Goal: Use online tool/utility: Utilize a website feature to perform a specific function

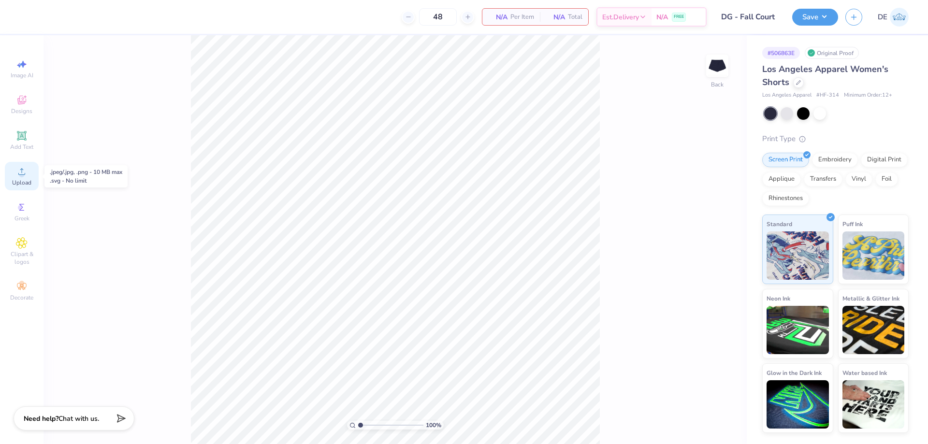
click at [17, 179] on div "Upload" at bounding box center [22, 176] width 34 height 29
click at [13, 179] on span "Upload" at bounding box center [21, 183] width 19 height 8
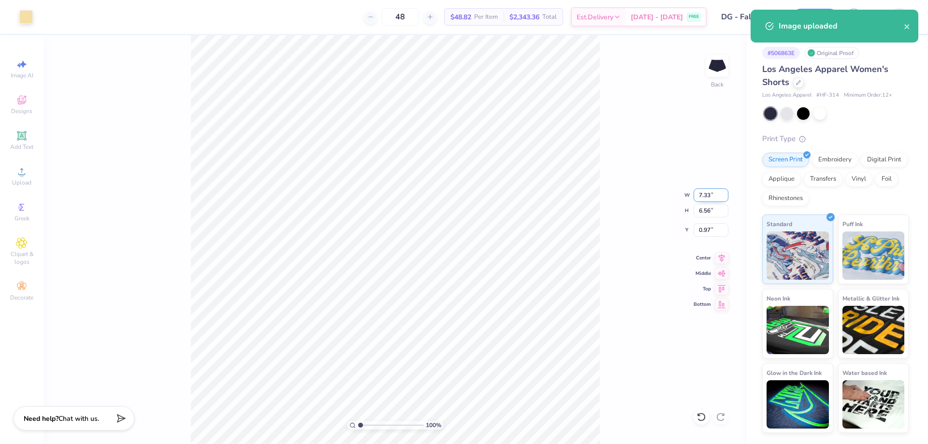
click at [694, 200] on input "7.33" at bounding box center [710, 195] width 35 height 14
click at [694, 199] on input "7.33" at bounding box center [710, 195] width 35 height 14
type input "3.00"
type input "2.68"
type input "2.91"
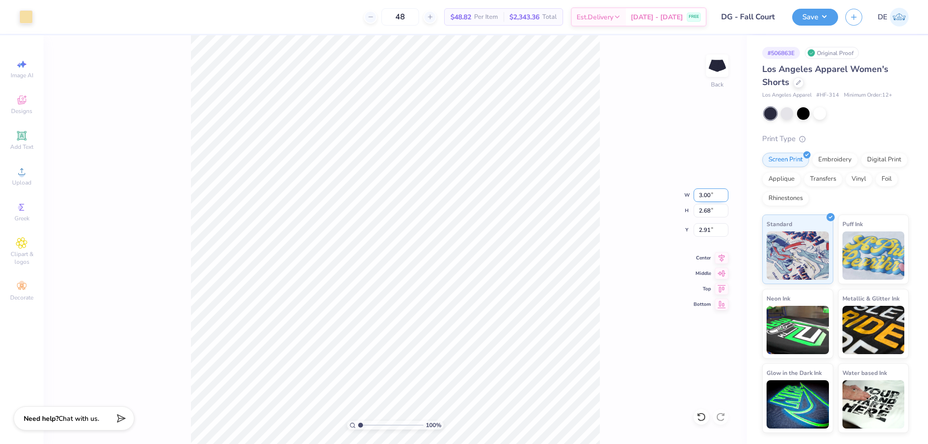
click at [707, 191] on input "3.00" at bounding box center [710, 195] width 35 height 14
type input "2.00"
type input "1.79"
type input "3.36"
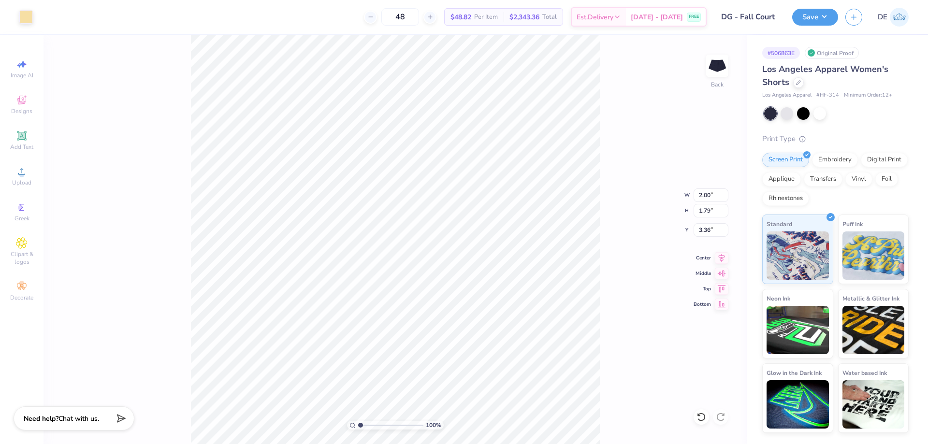
type input "3.88"
type input "3.94"
click at [20, 180] on div "Upload" at bounding box center [22, 176] width 34 height 29
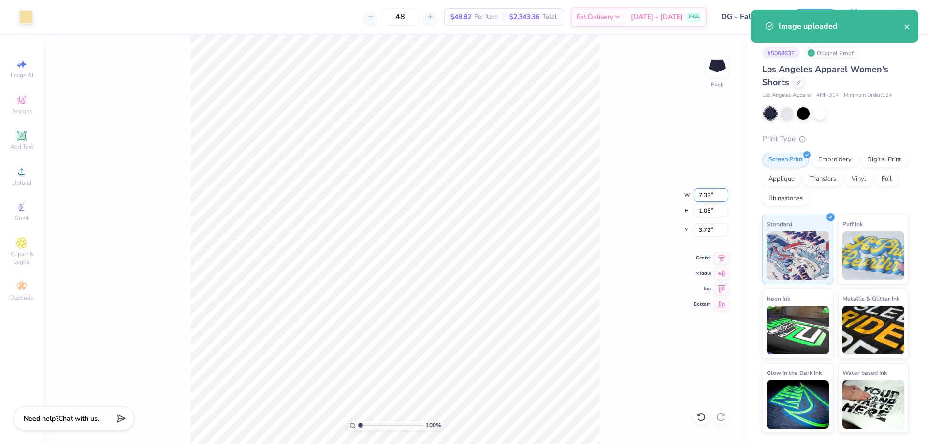
click at [706, 197] on input "7.33" at bounding box center [710, 195] width 35 height 14
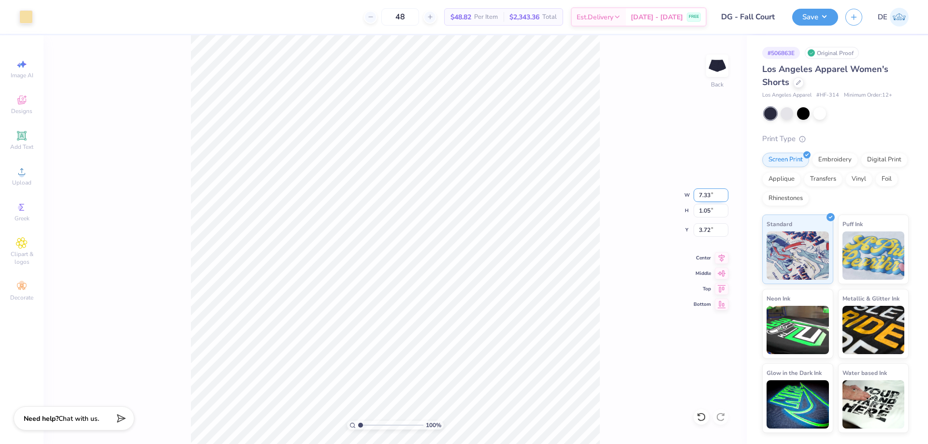
click at [706, 197] on input "7.33" at bounding box center [710, 195] width 35 height 14
type input "4.00"
type input "0.57"
type input "5.44"
type input "3.86"
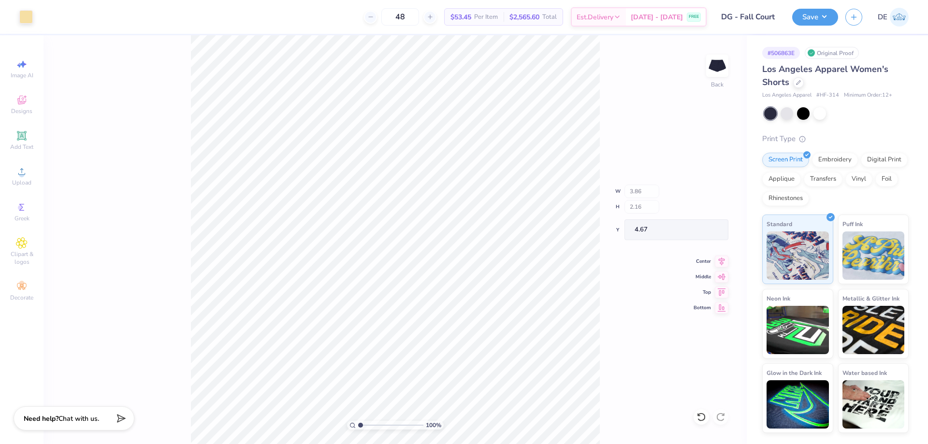
type input "2.16"
type input "4.67"
type input "3.99"
type input "1.69"
type input "4.90"
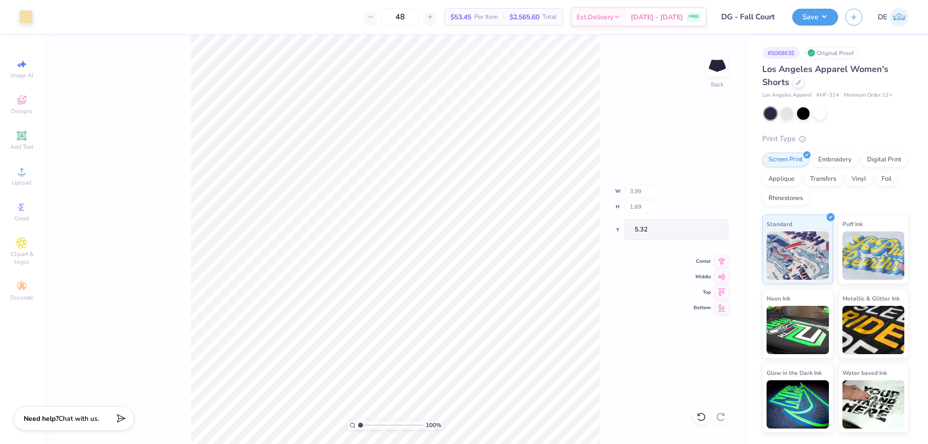
type input "5.32"
type input "5.19"
type input "5.14"
click at [803, 9] on button "Save" at bounding box center [815, 15] width 46 height 17
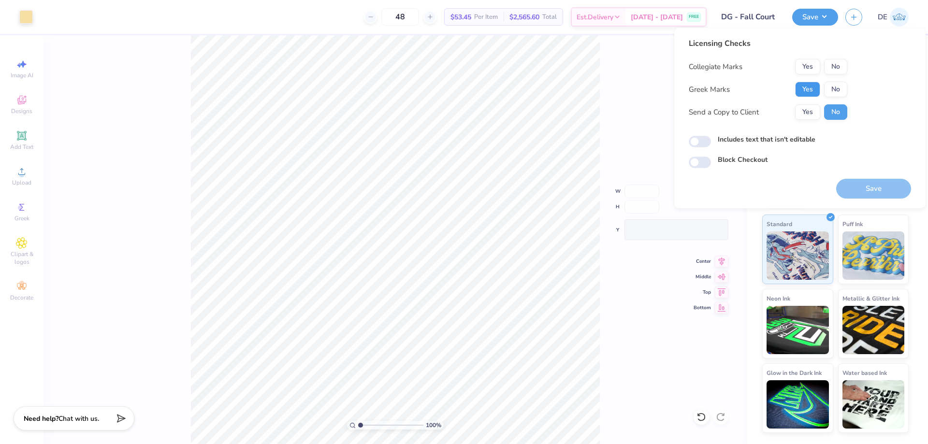
click at [809, 89] on button "Yes" at bounding box center [807, 89] width 25 height 15
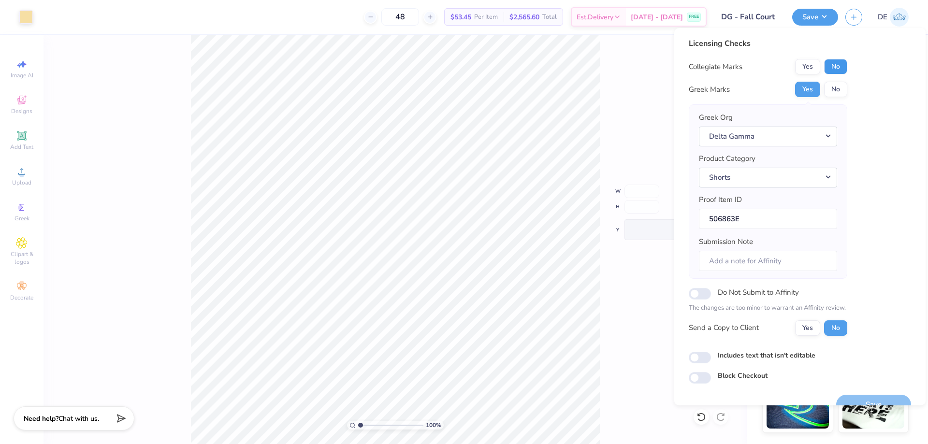
click at [840, 68] on button "No" at bounding box center [835, 66] width 23 height 15
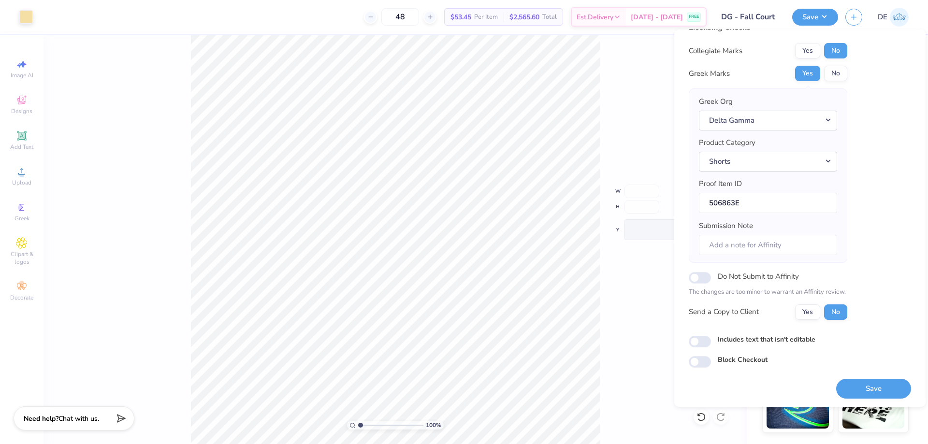
scroll to position [18, 0]
drag, startPoint x: 841, startPoint y: 387, endPoint x: 839, endPoint y: 382, distance: 5.2
click at [840, 387] on button "Save" at bounding box center [873, 388] width 75 height 20
